Goal: Task Accomplishment & Management: Manage account settings

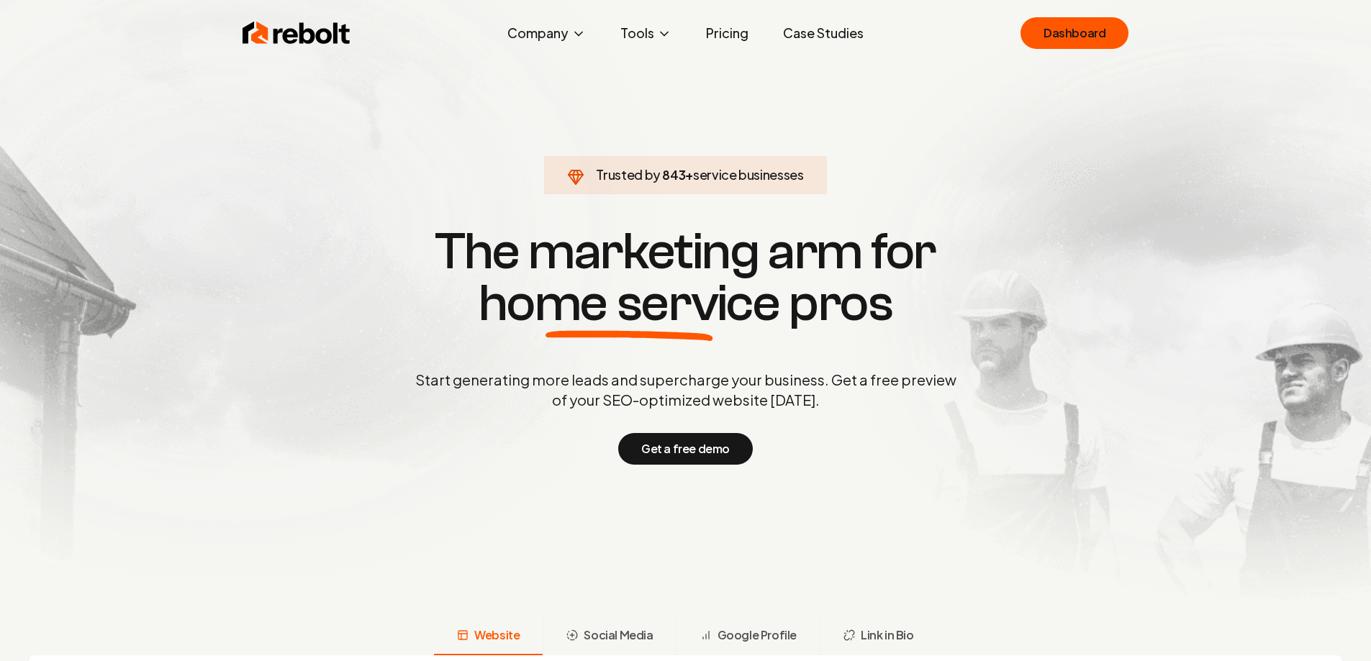
click at [1103, 50] on div "Rebolt Company About Blog Jobs Tools Google Review QR Code Generator Google Bus…" at bounding box center [685, 33] width 921 height 43
click at [1090, 42] on link "Dashboard" at bounding box center [1075, 33] width 108 height 32
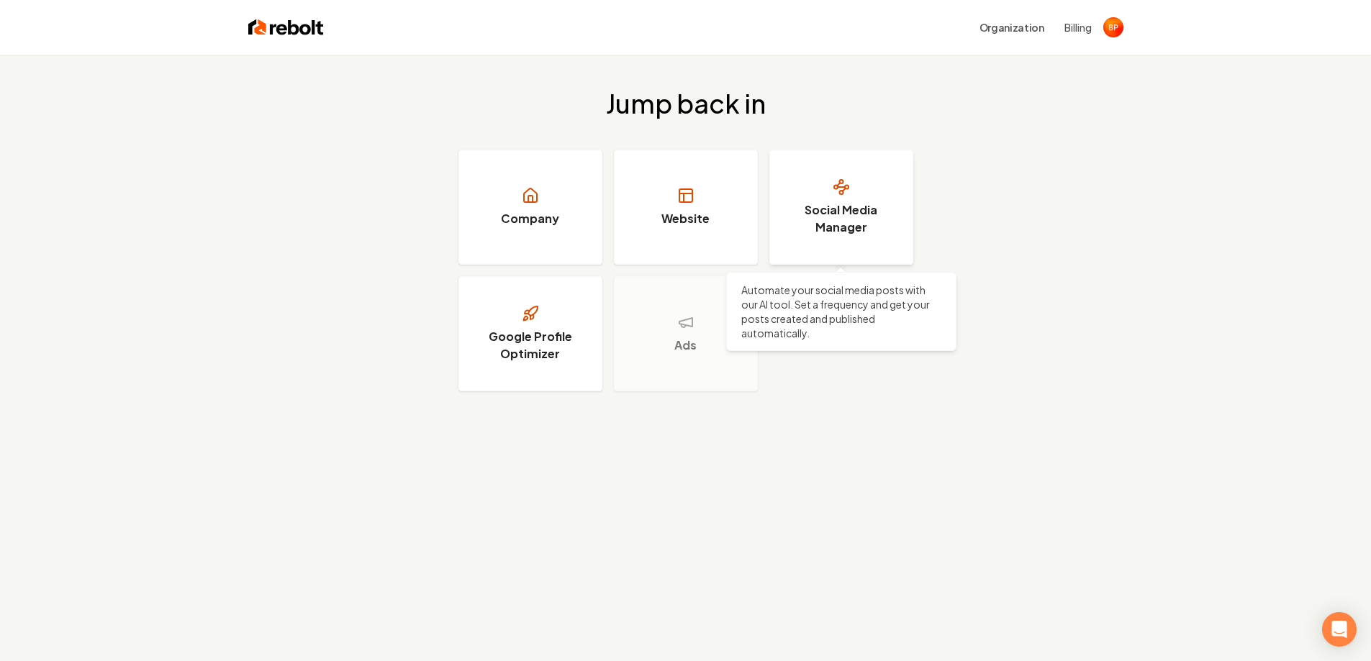
click at [862, 205] on h3 "Social Media Manager" at bounding box center [841, 219] width 108 height 35
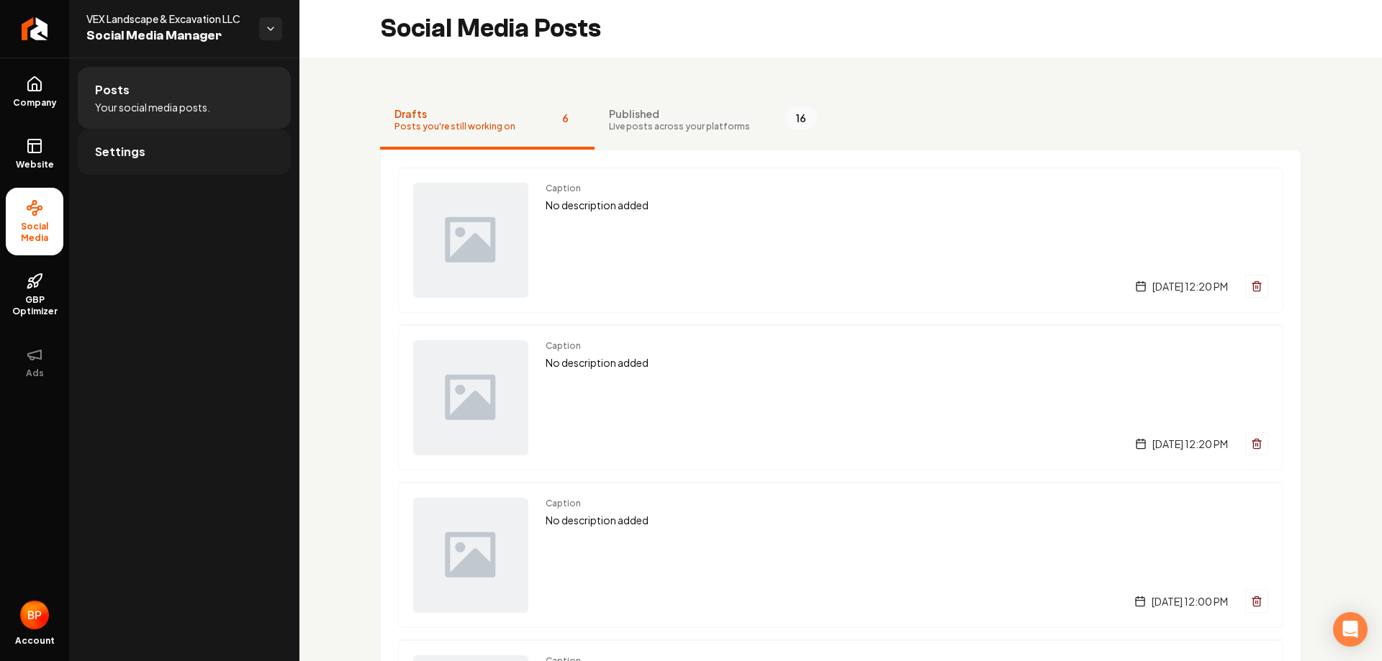
click at [205, 161] on link "Settings" at bounding box center [184, 152] width 213 height 46
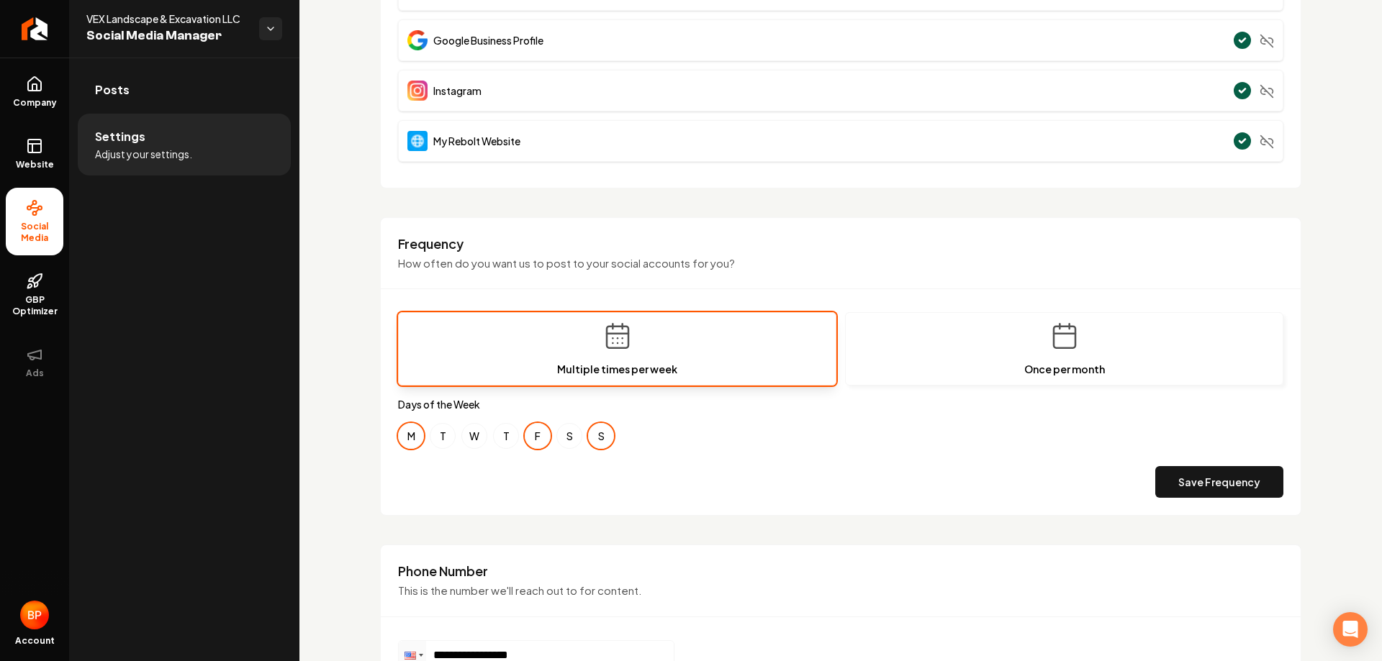
scroll to position [288, 0]
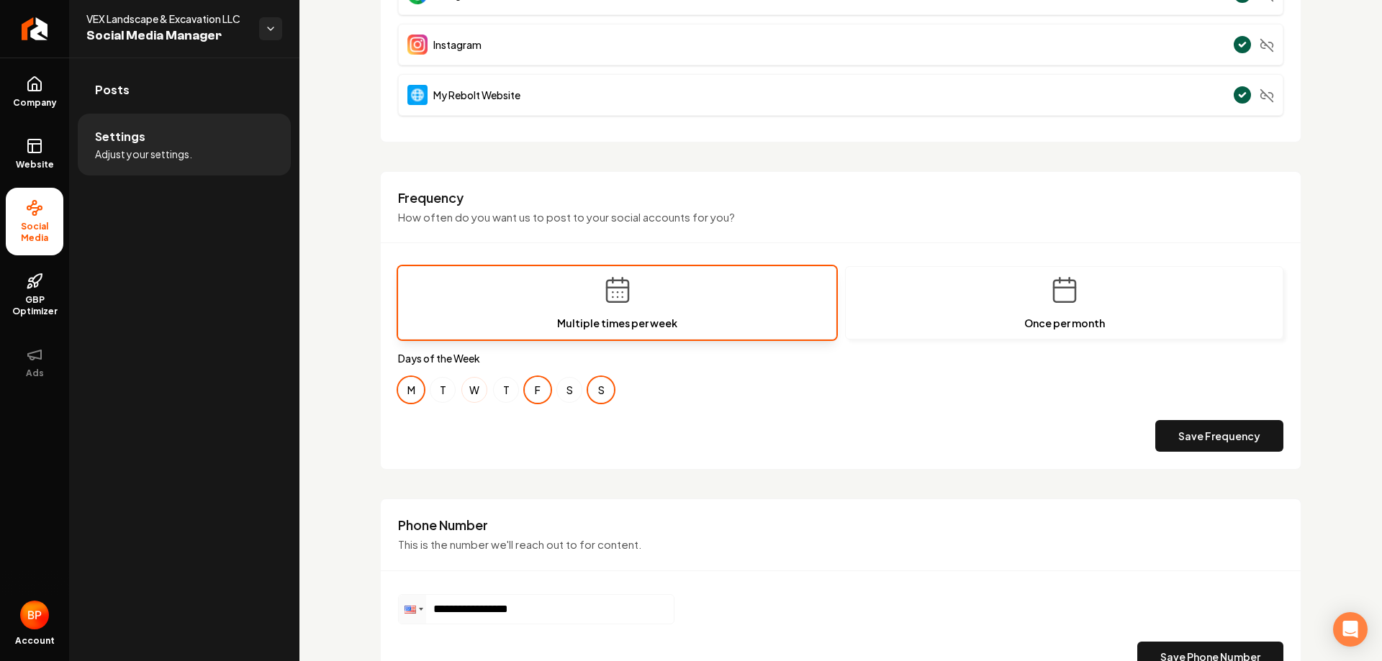
click at [466, 394] on button "W" at bounding box center [474, 390] width 26 height 26
click at [612, 390] on button "S" at bounding box center [601, 390] width 26 height 26
click at [392, 384] on div "Frequency How often do you want us to post to your social accounts for you? Mul…" at bounding box center [840, 320] width 921 height 299
click at [413, 390] on button "M" at bounding box center [411, 390] width 26 height 26
click at [461, 388] on div "M T W T F S S" at bounding box center [840, 390] width 885 height 26
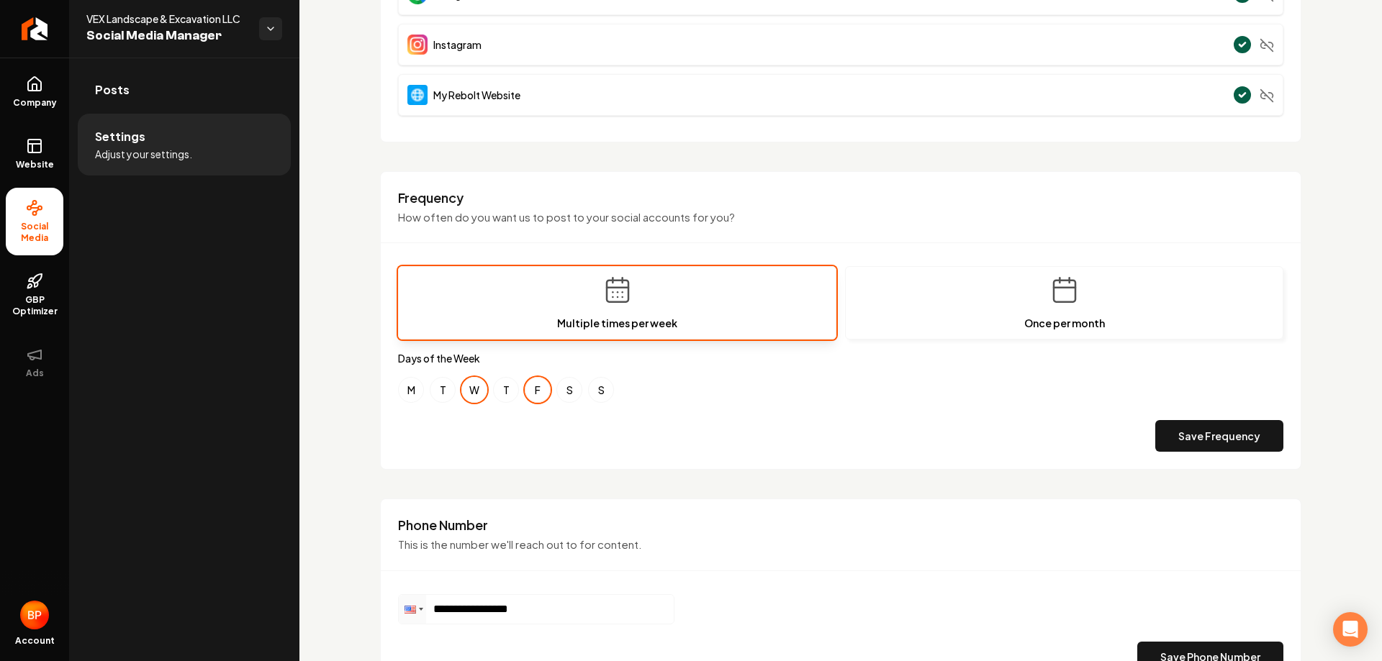
click at [544, 387] on button "F" at bounding box center [538, 390] width 26 height 26
click at [472, 391] on button "W" at bounding box center [474, 390] width 26 height 26
click at [446, 389] on button "T" at bounding box center [443, 390] width 26 height 26
click at [482, 391] on button "W" at bounding box center [474, 390] width 26 height 26
click at [515, 397] on button "T" at bounding box center [506, 390] width 26 height 26
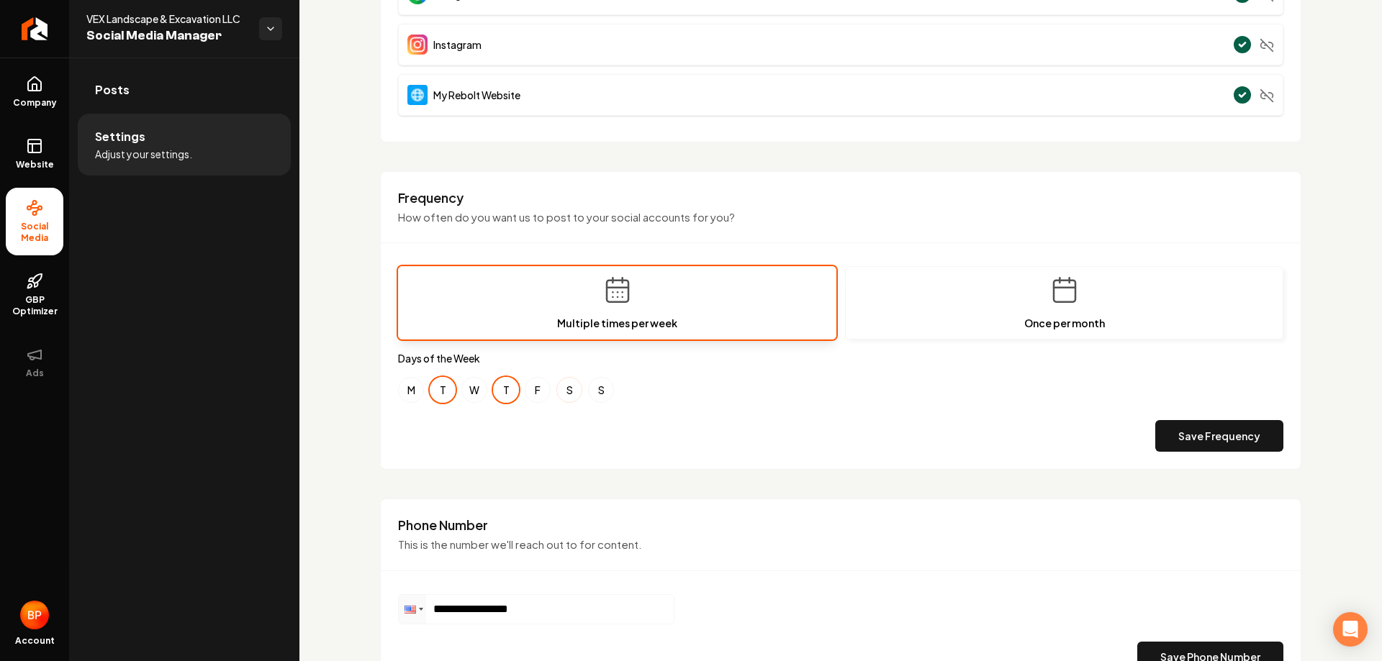
click at [577, 395] on button "S" at bounding box center [569, 390] width 26 height 26
click at [1158, 442] on button "Save Frequency" at bounding box center [1219, 436] width 128 height 32
